Goal: Find specific page/section: Find specific page/section

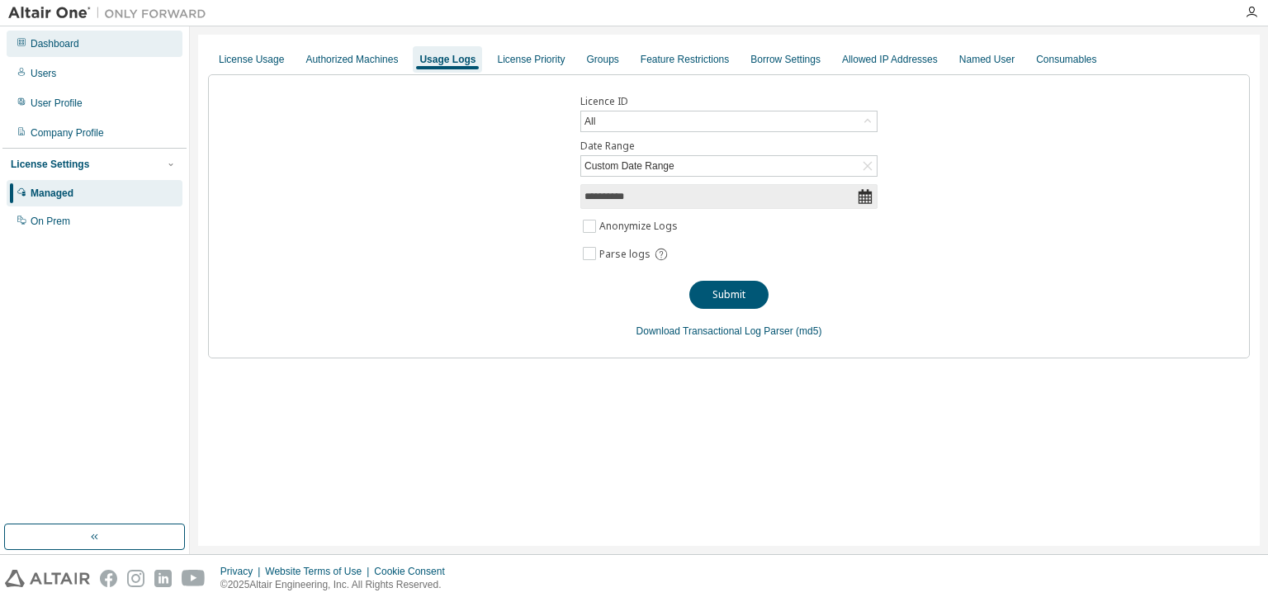
click at [61, 40] on div "Dashboard" at bounding box center [55, 43] width 49 height 13
